Goal: Check status: Check status

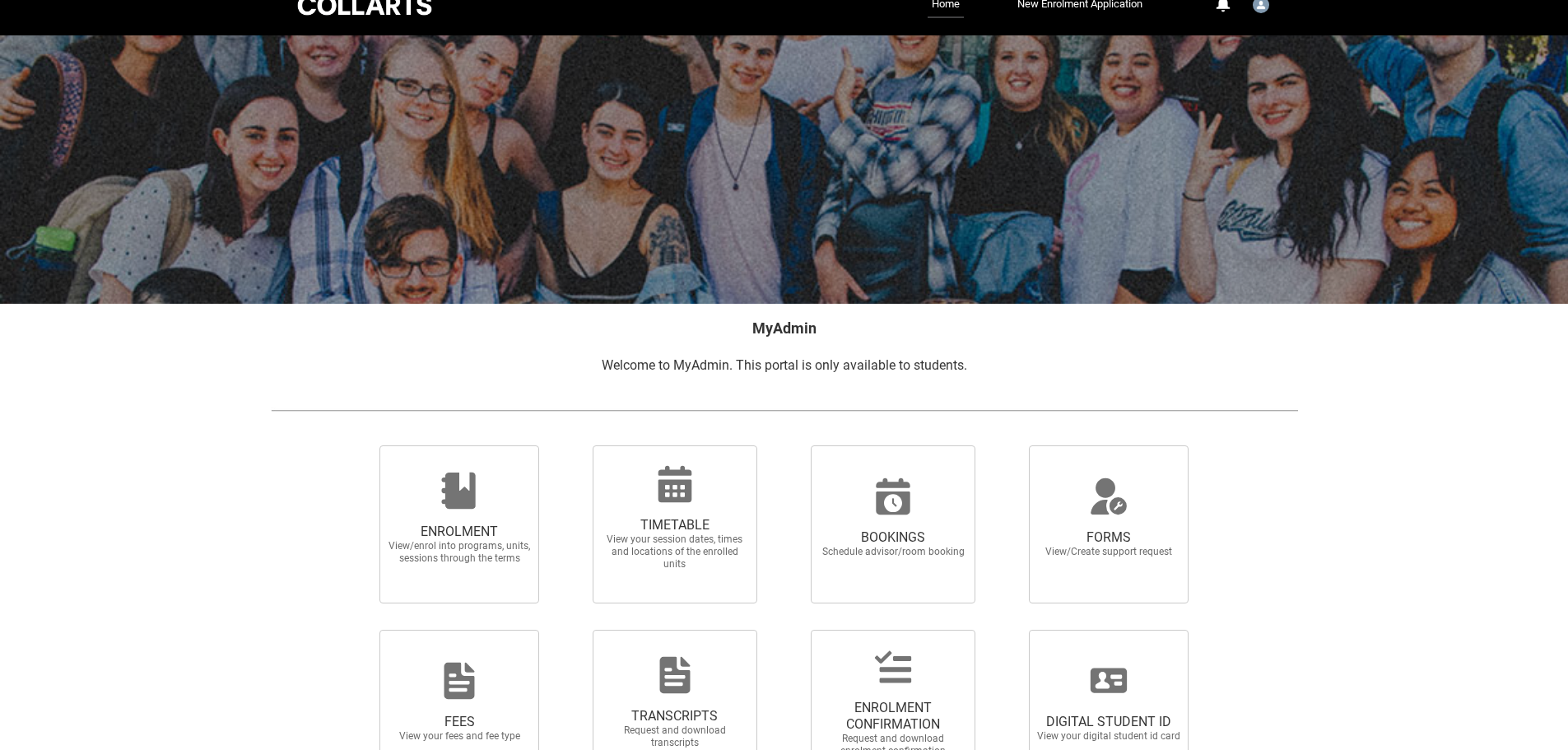
scroll to position [143, 0]
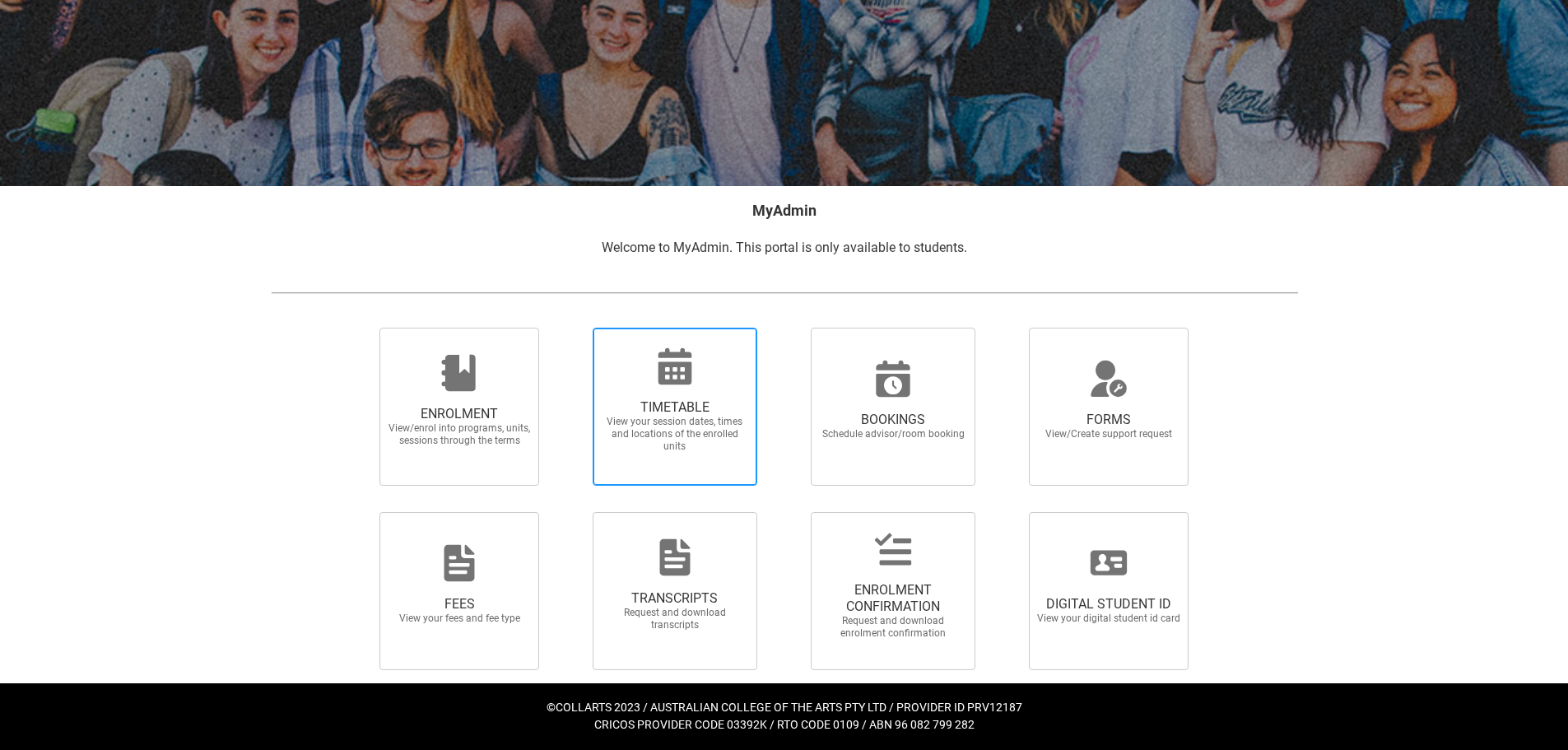
click at [699, 411] on span "TIMETABLE" at bounding box center [676, 407] width 145 height 16
click at [572, 327] on input "TIMETABLE View your session dates, times and locations of the enrolled units" at bounding box center [572, 326] width 1 height 1
radio input "true"
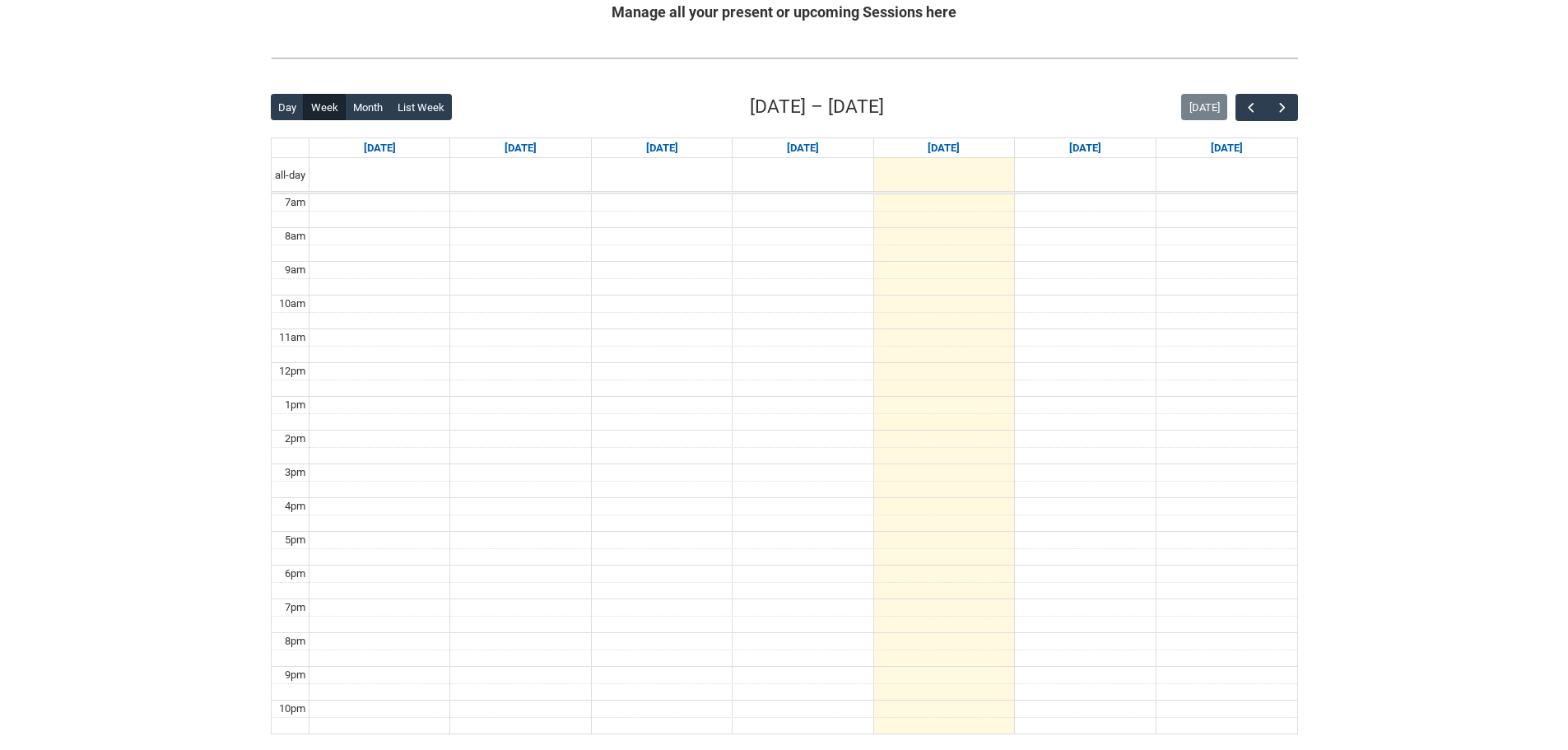
scroll to position [147, 0]
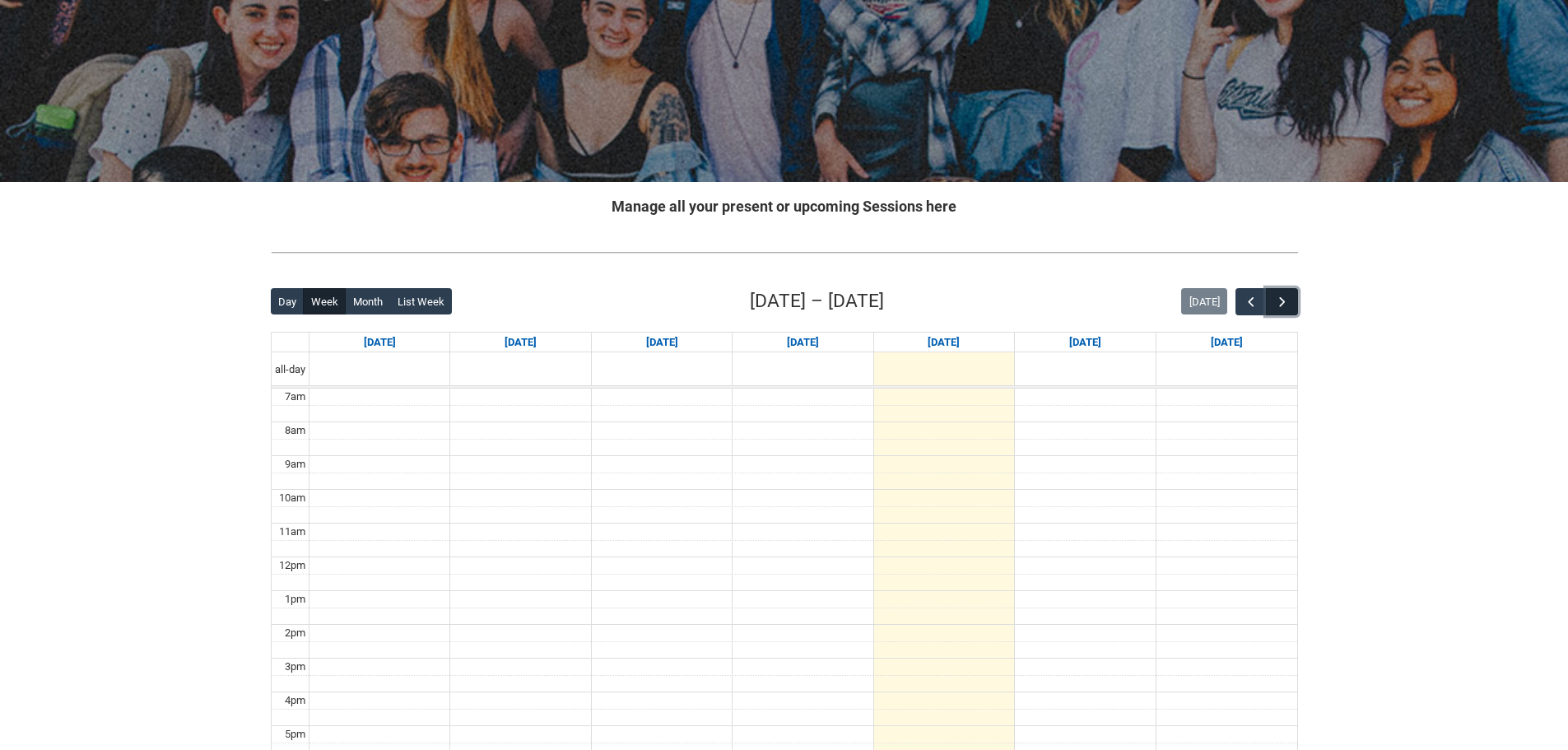
click at [1280, 305] on span "button" at bounding box center [1282, 302] width 16 height 16
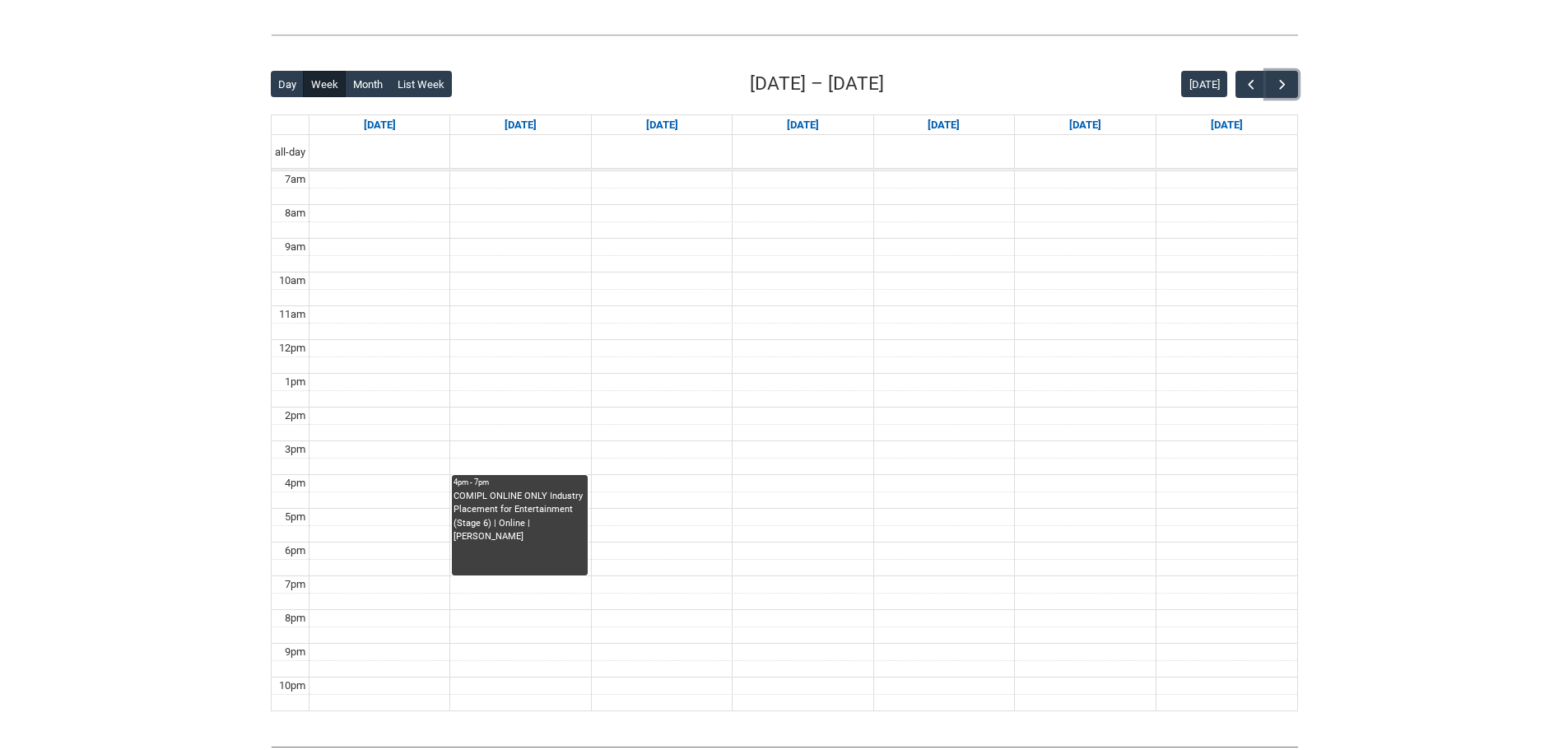
scroll to position [394, 0]
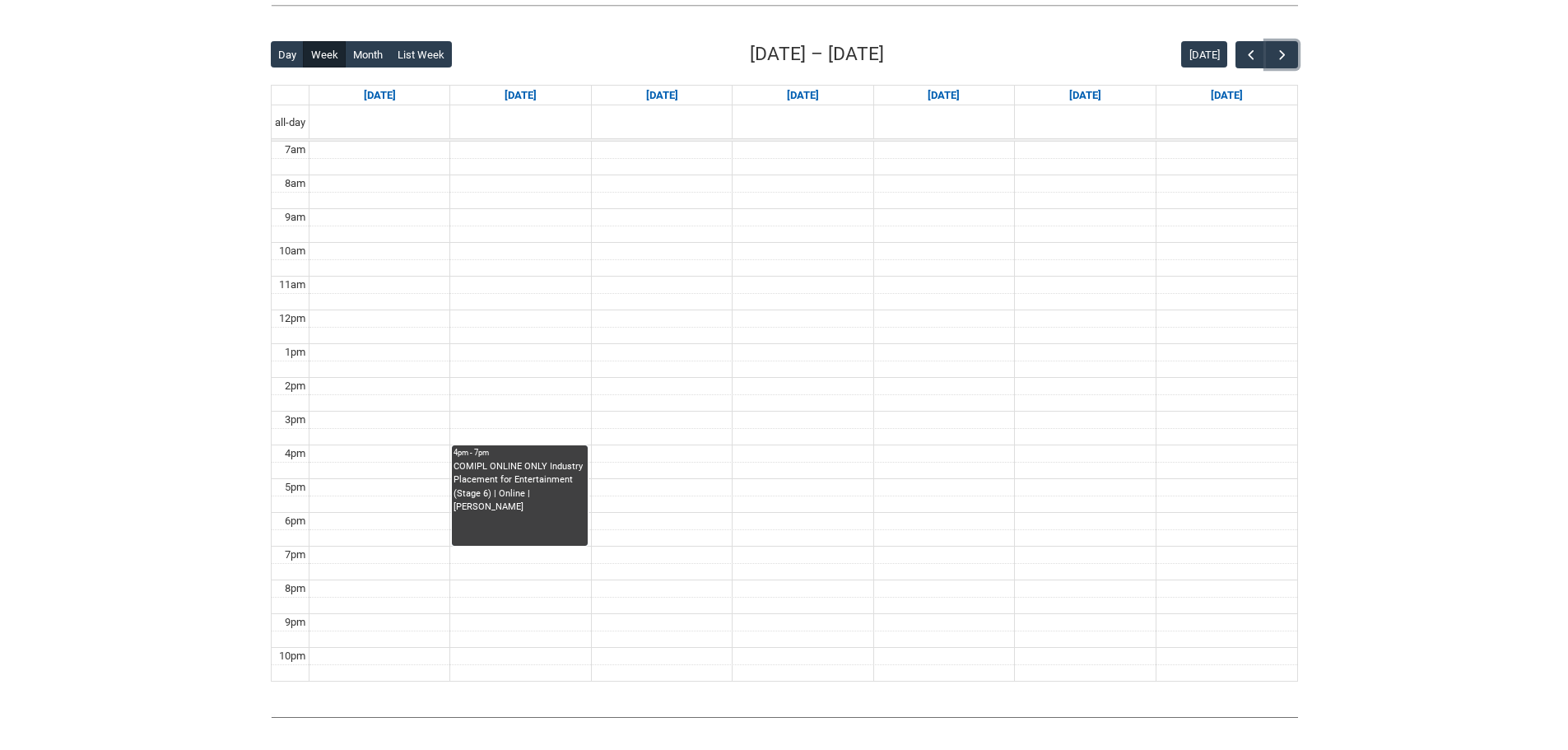
drag, startPoint x: 546, startPoint y: 463, endPoint x: 542, endPoint y: 448, distance: 15.5
click at [544, 458] on div "4pm - 7pm COMIPL ONLINE ONLY Industry Placement for Entertainment (Stage 6) | O…" at bounding box center [520, 496] width 132 height 98
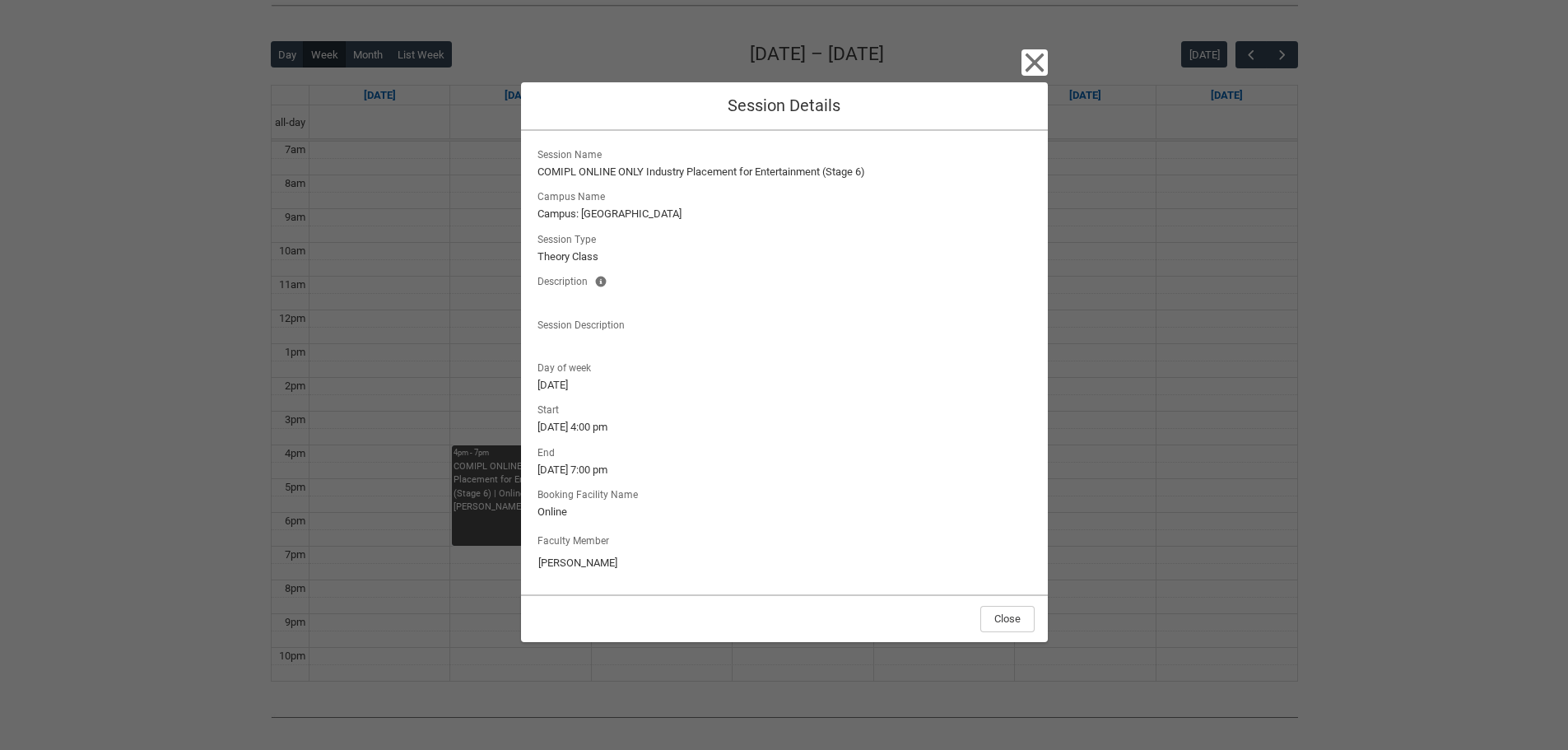
click at [1115, 547] on div "Close Session Details Session Name COMIPL ONLINE ONLY Industry Placement for En…" at bounding box center [784, 375] width 1568 height 750
click at [1010, 627] on button "Close" at bounding box center [1008, 619] width 55 height 26
